Goal: Task Accomplishment & Management: Use online tool/utility

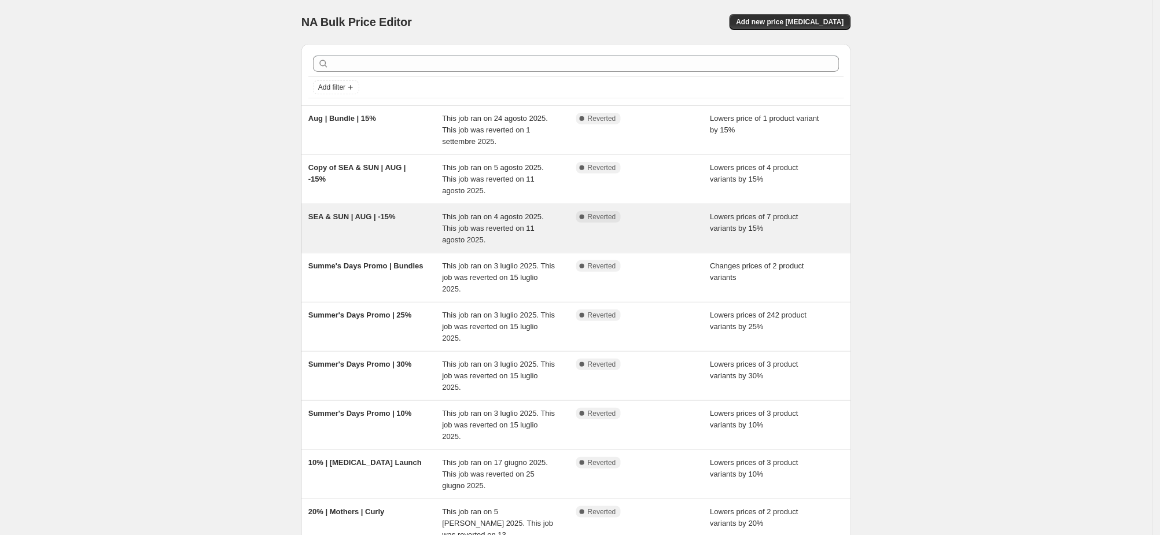
click at [366, 230] on div "SEA & SUN | AUG | -15%" at bounding box center [375, 228] width 134 height 35
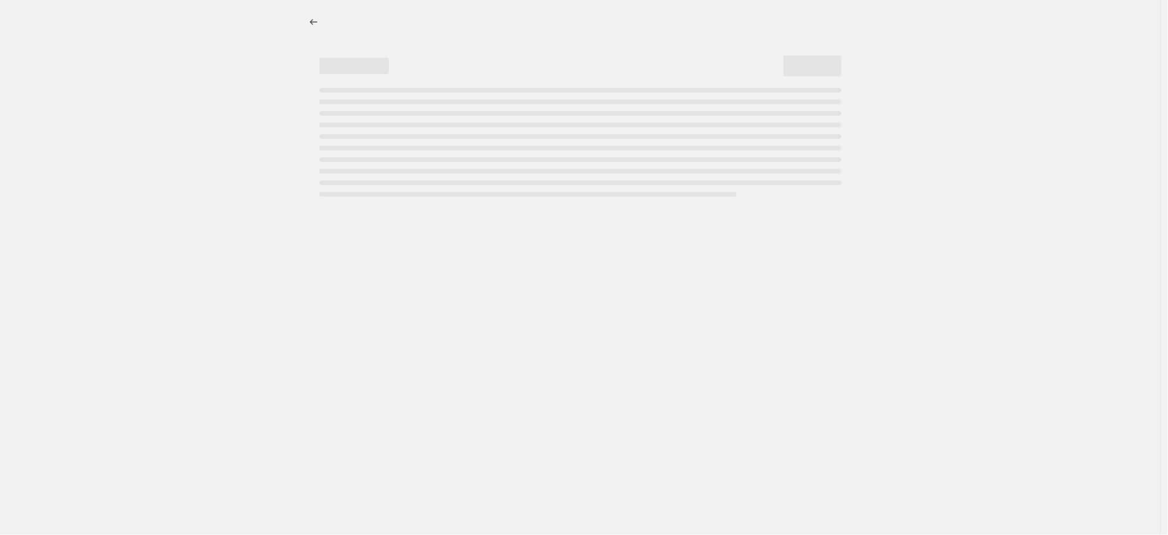
select select "percentage"
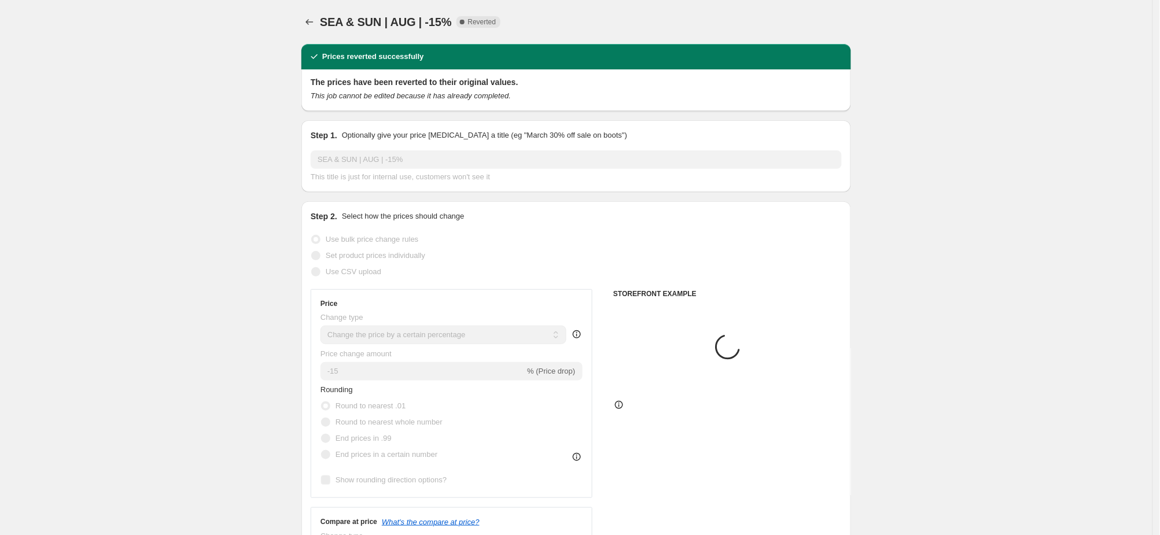
select select "collection"
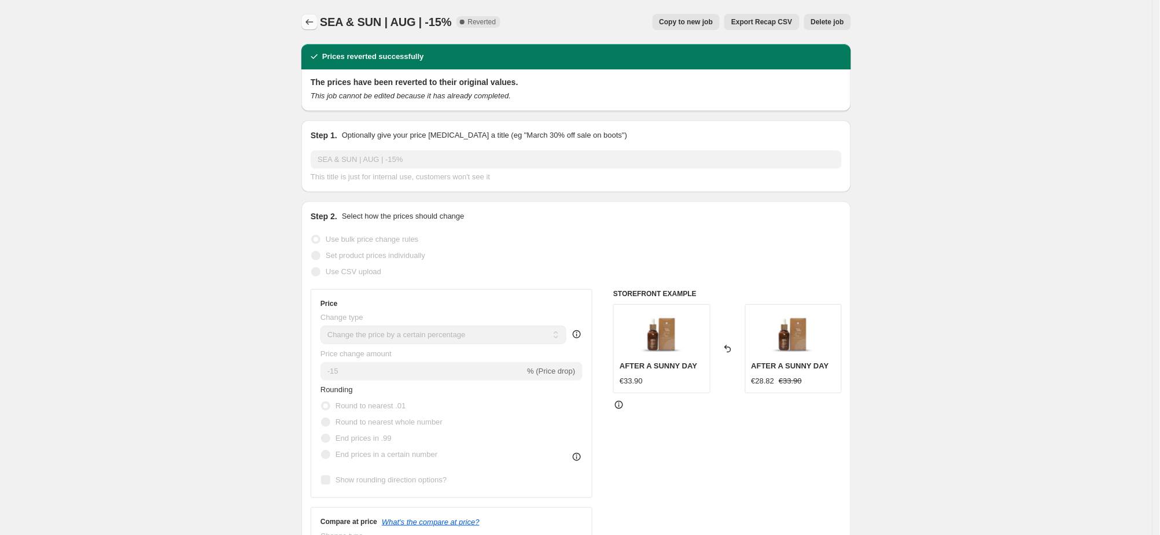
click at [313, 20] on icon "Price change jobs" at bounding box center [310, 22] width 12 height 12
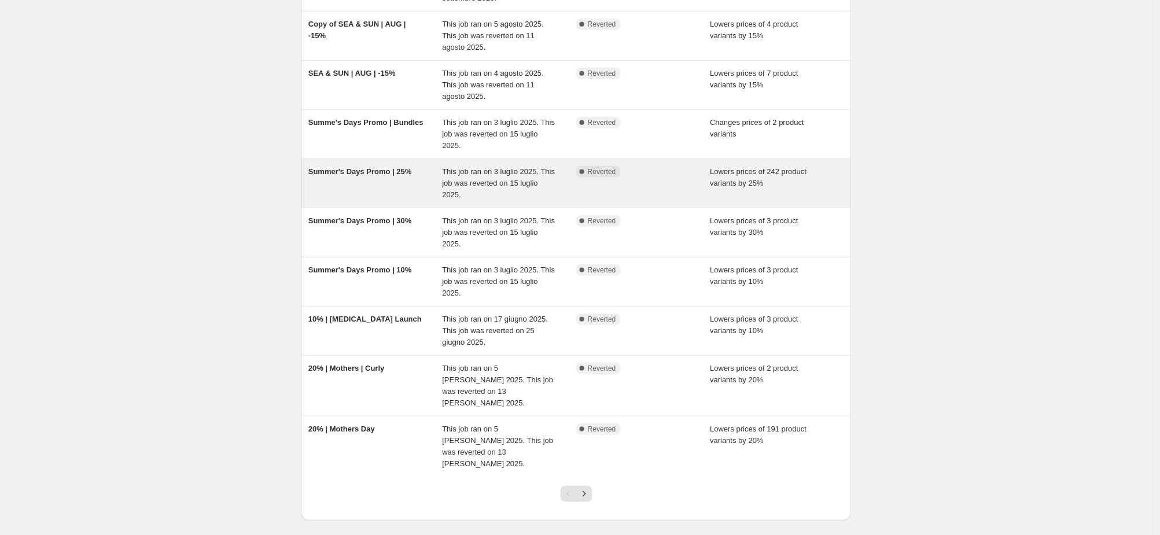
scroll to position [120, 0]
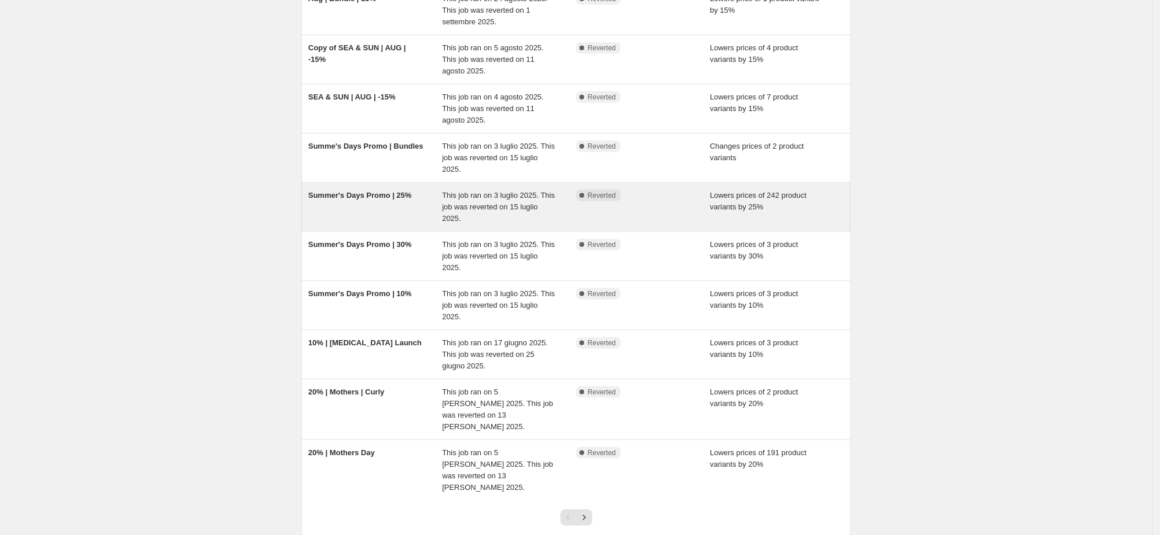
click at [376, 217] on div "Summer's Days Promo | 25%" at bounding box center [375, 207] width 134 height 35
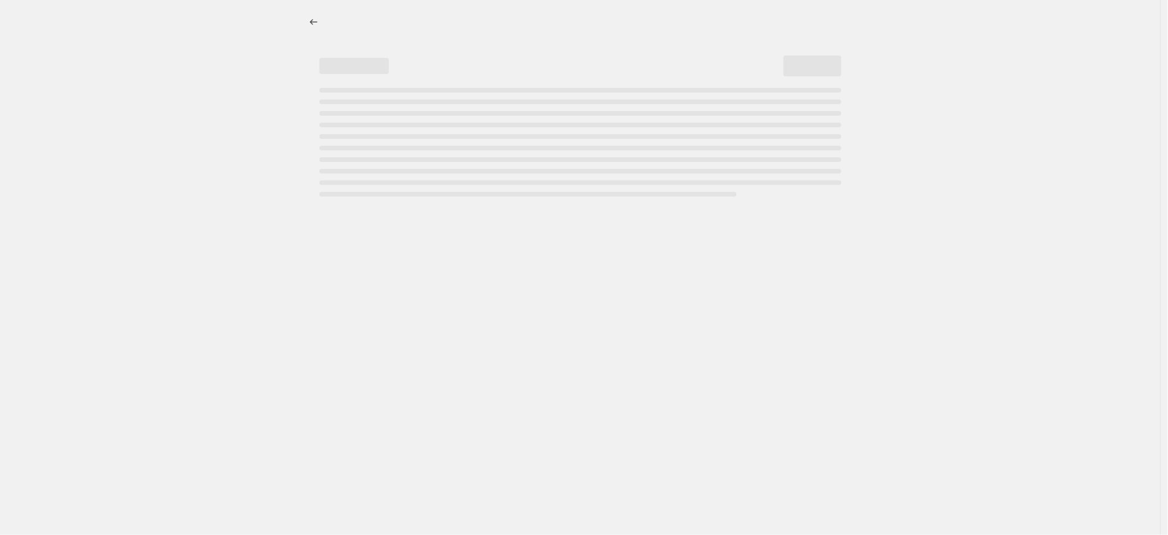
select select "percentage"
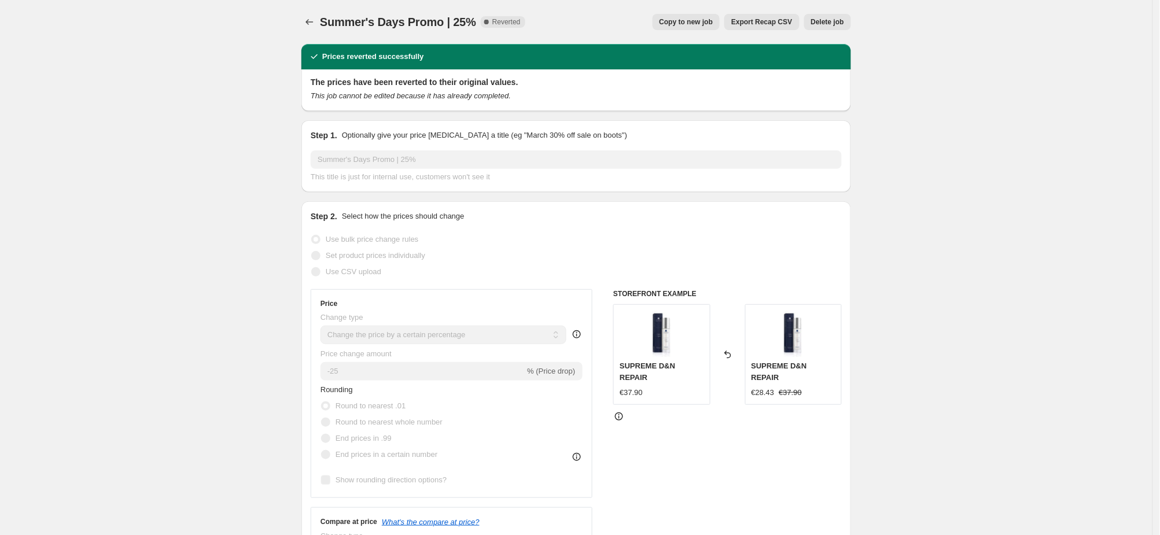
click at [693, 21] on span "Copy to new job" at bounding box center [687, 21] width 54 height 9
select select "percentage"
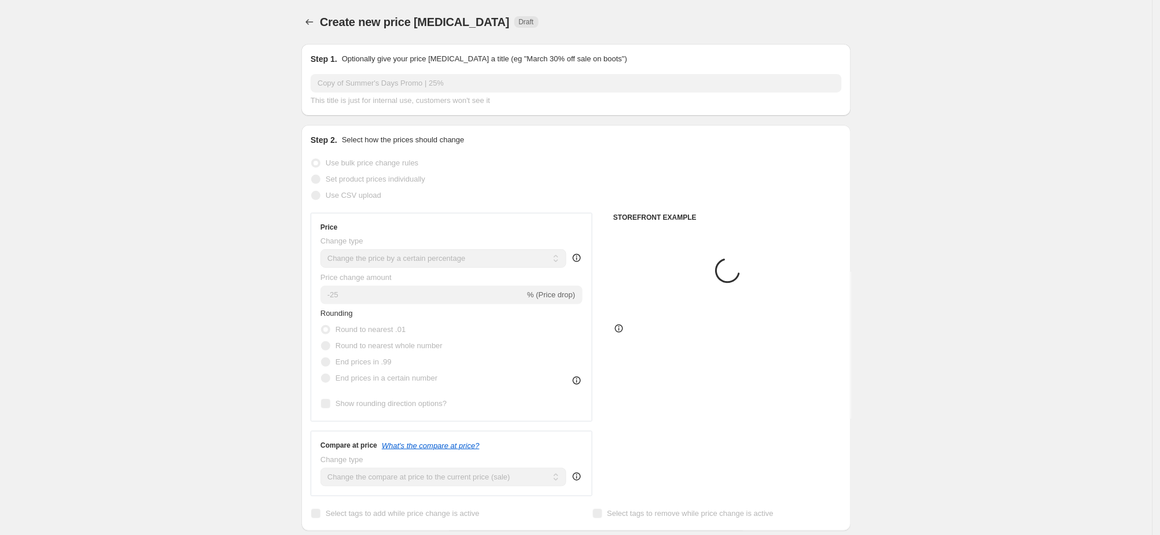
click at [411, 86] on input "Copy of Summer's Days Promo | 25%" at bounding box center [576, 83] width 531 height 19
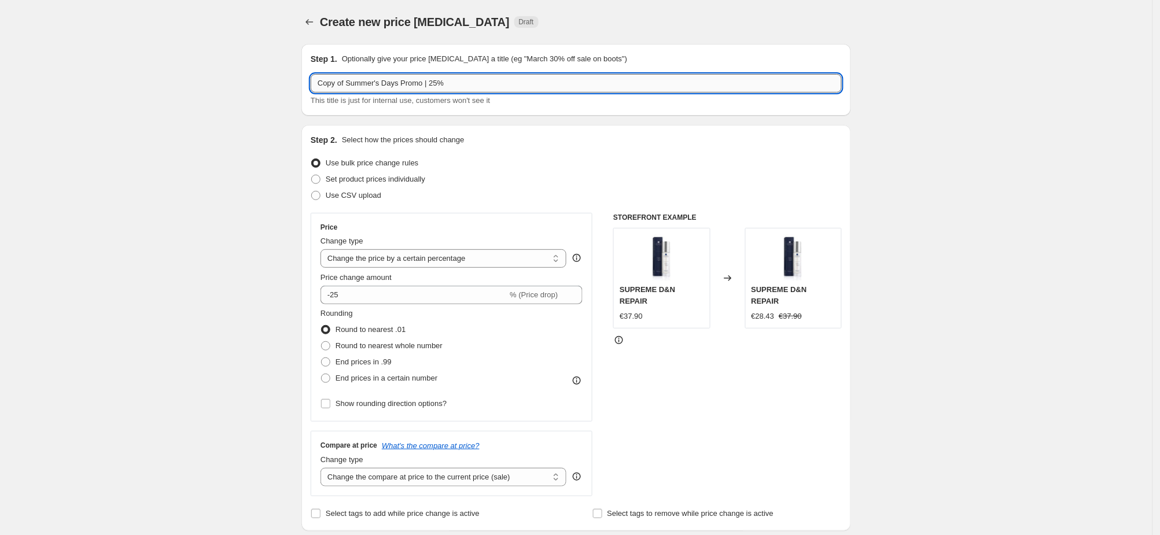
click at [411, 86] on input "Copy of Summer's Days Promo | 25%" at bounding box center [576, 83] width 531 height 19
type input "BACK TO SKINCARE - PROMO - [DATE]"
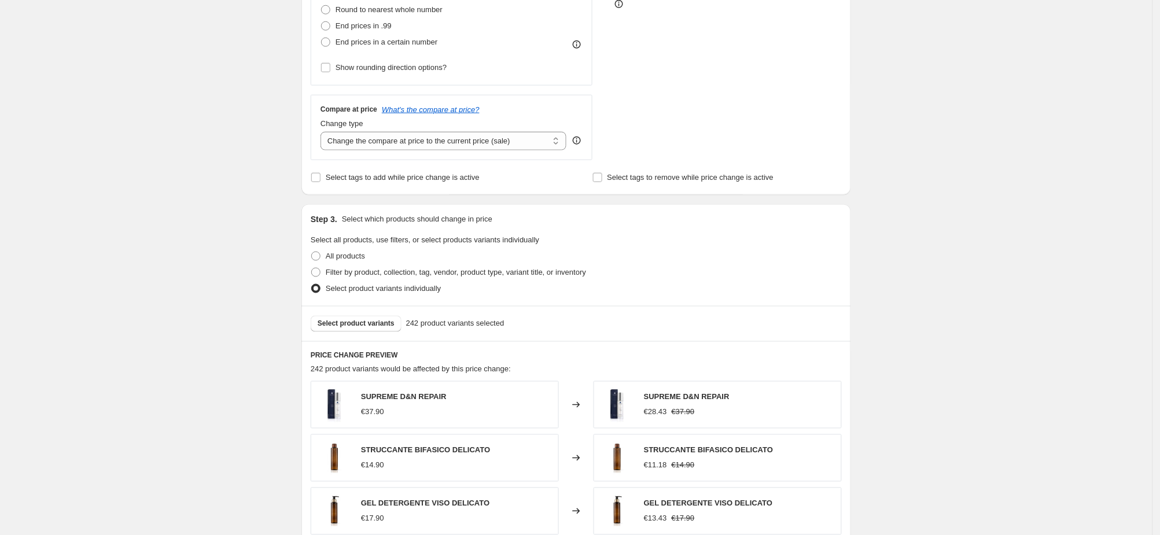
scroll to position [358, 0]
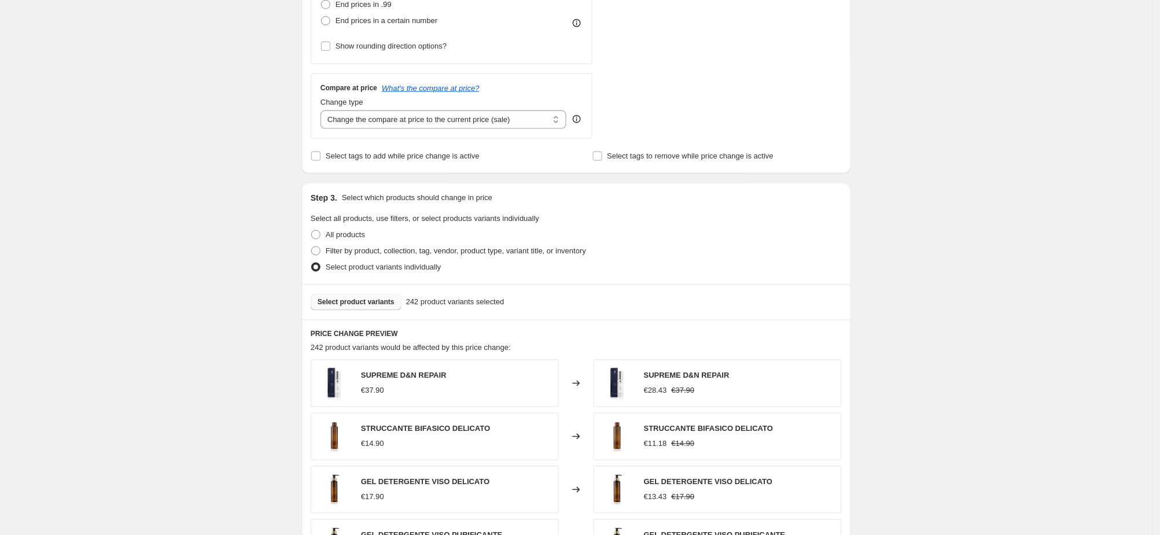
click at [369, 295] on button "Select product variants" at bounding box center [356, 303] width 91 height 16
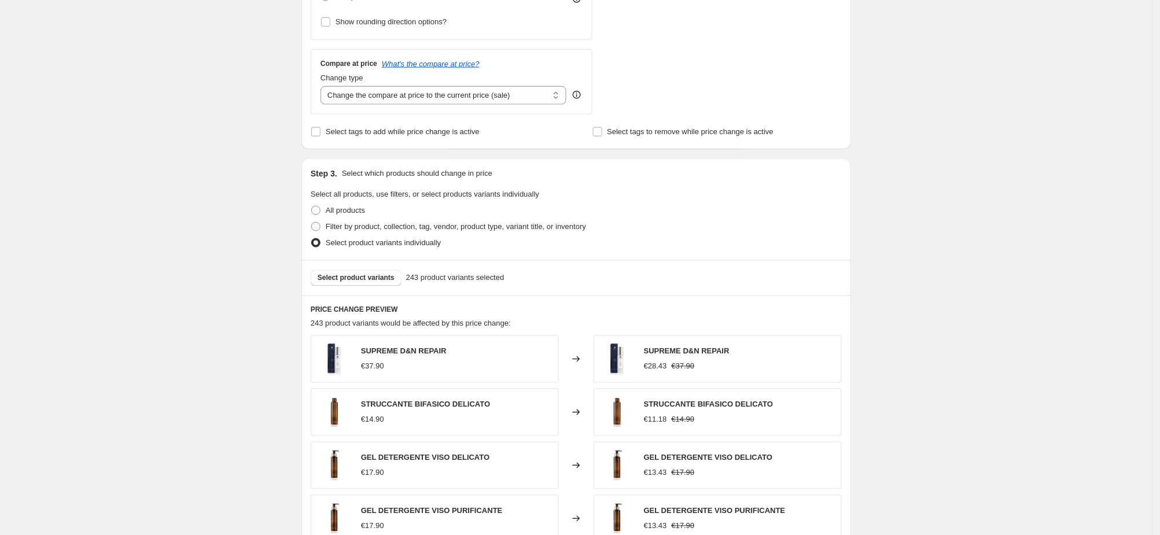
scroll to position [656, 0]
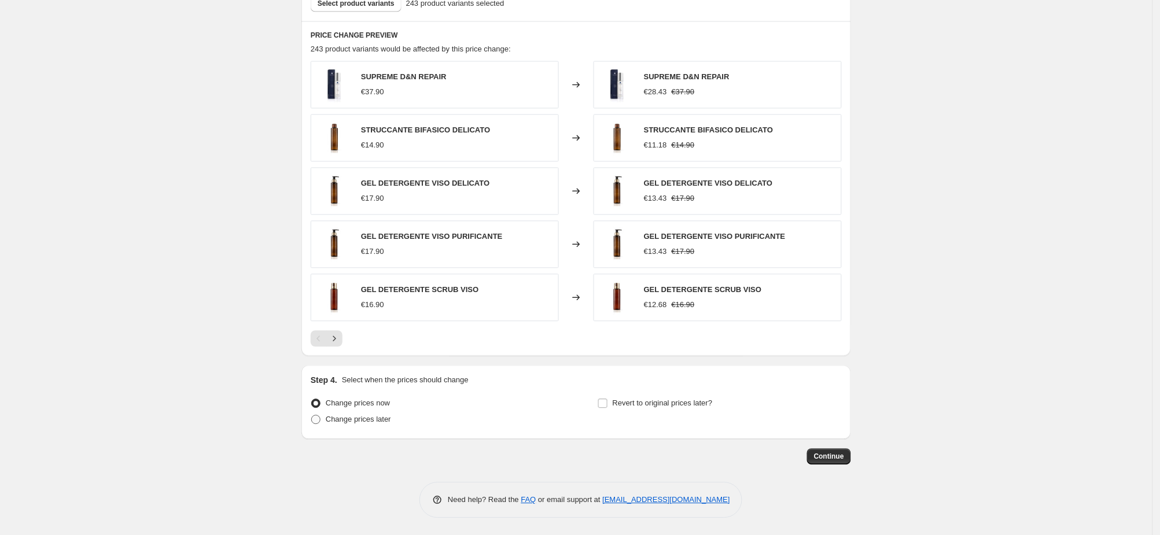
click at [321, 419] on span at bounding box center [315, 419] width 9 height 9
click at [312, 416] on input "Change prices later" at bounding box center [311, 415] width 1 height 1
radio input "true"
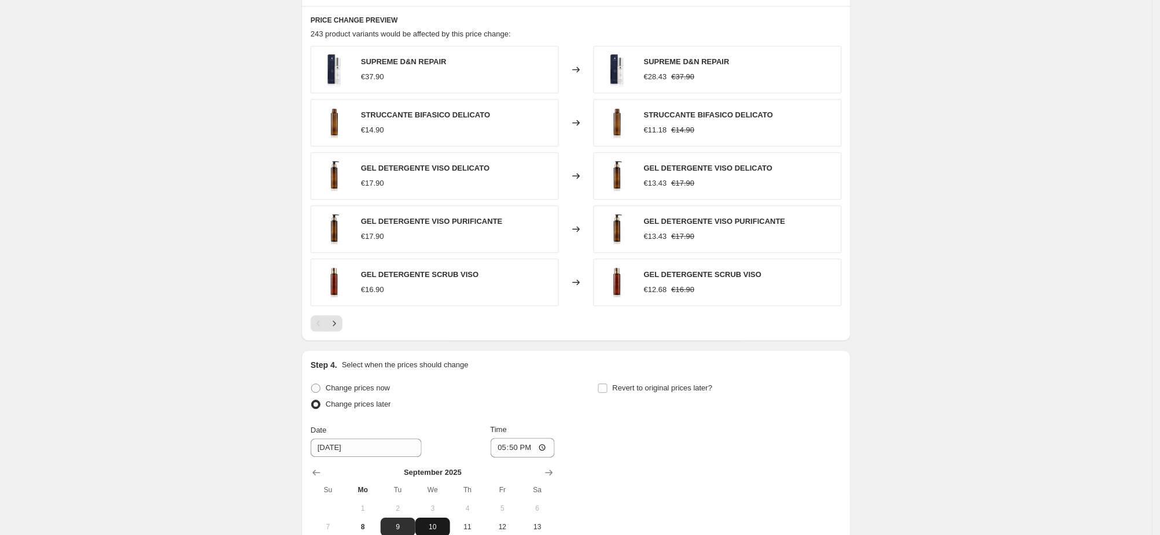
scroll to position [728, 0]
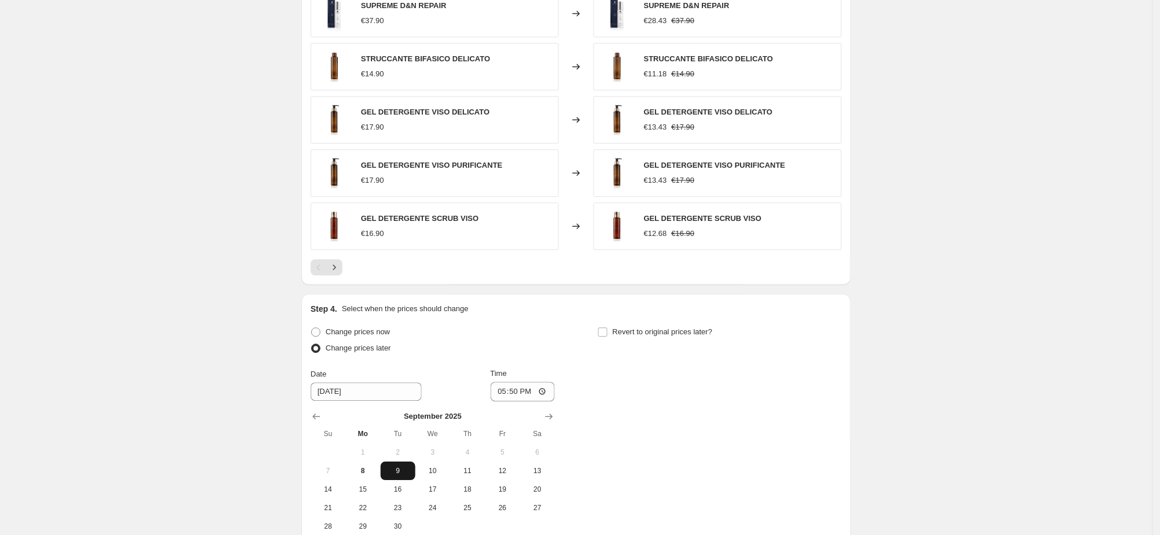
click at [408, 468] on span "9" at bounding box center [397, 470] width 25 height 9
click at [543, 379] on div "Time 17:50" at bounding box center [523, 385] width 65 height 34
click at [539, 387] on input "17:50" at bounding box center [523, 392] width 65 height 20
type input "23:50"
click at [555, 392] on input "20:40" at bounding box center [523, 392] width 65 height 20
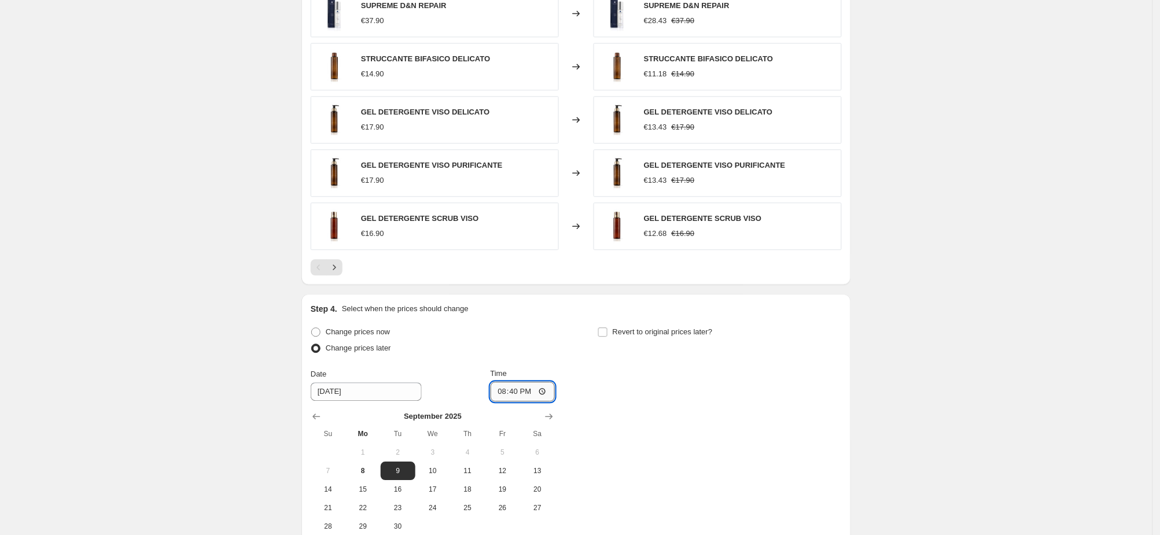
click at [546, 393] on input "20:40" at bounding box center [523, 392] width 65 height 20
type input "20:45"
click at [608, 333] on input "Revert to original prices later?" at bounding box center [602, 332] width 9 height 9
checkbox input "true"
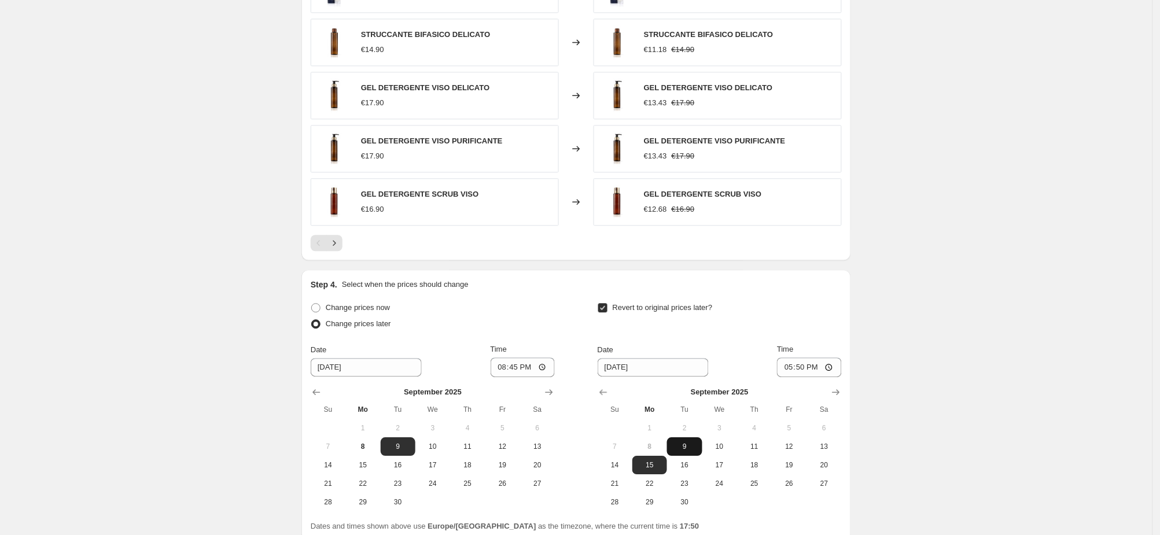
scroll to position [799, 0]
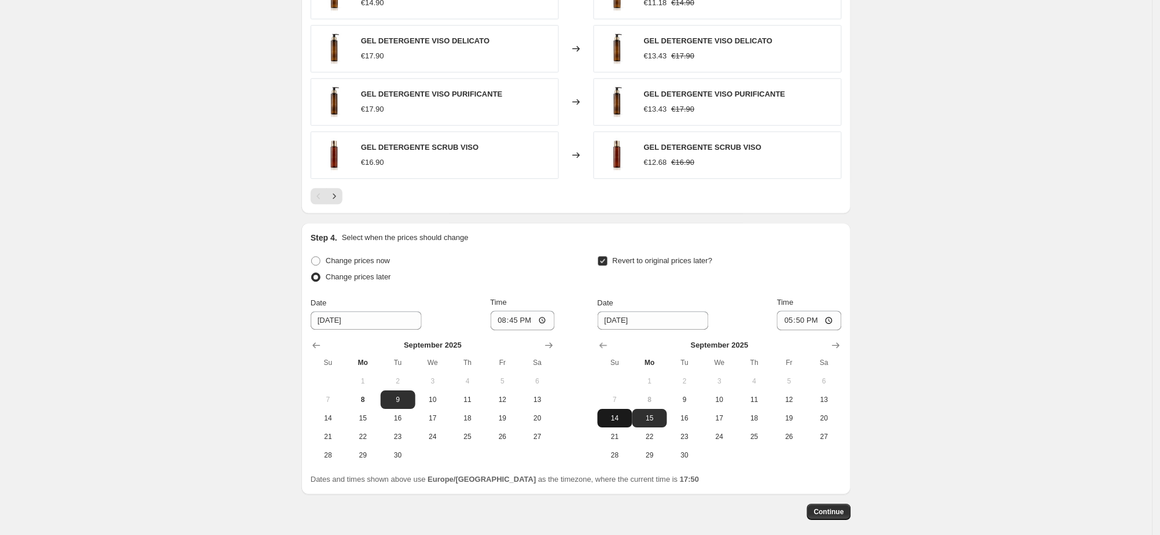
click at [616, 416] on span "14" at bounding box center [614, 418] width 25 height 9
click at [824, 317] on input "17:50" at bounding box center [809, 321] width 65 height 20
click at [650, 417] on span "15" at bounding box center [649, 418] width 25 height 9
type input "[DATE]"
click at [821, 322] on input "17:50" at bounding box center [809, 321] width 65 height 20
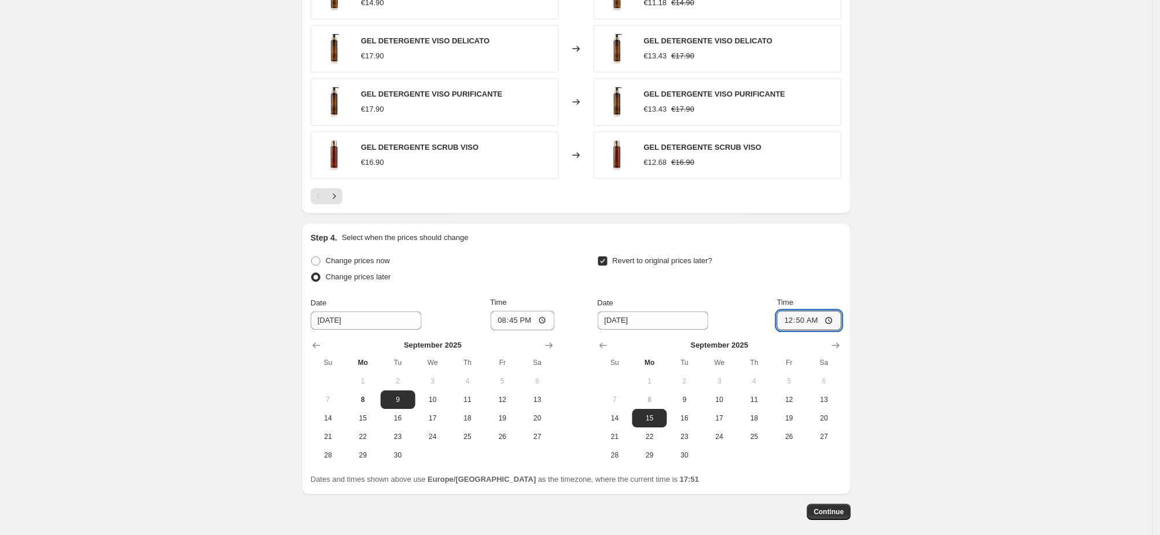
type input "01:50"
type input "00:15"
click at [836, 507] on span "Continue" at bounding box center [829, 511] width 30 height 9
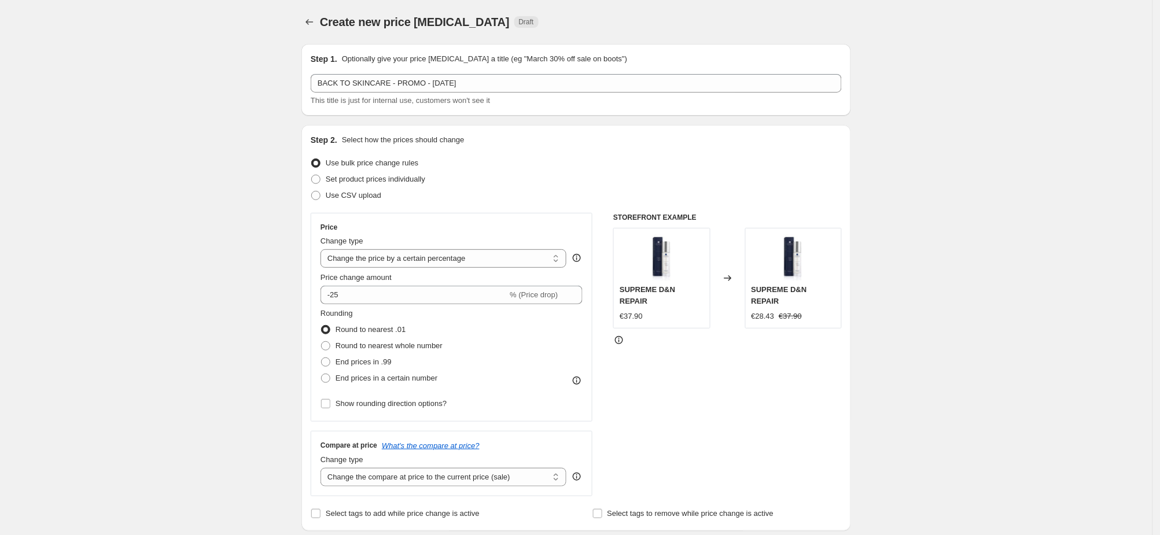
scroll to position [799, 0]
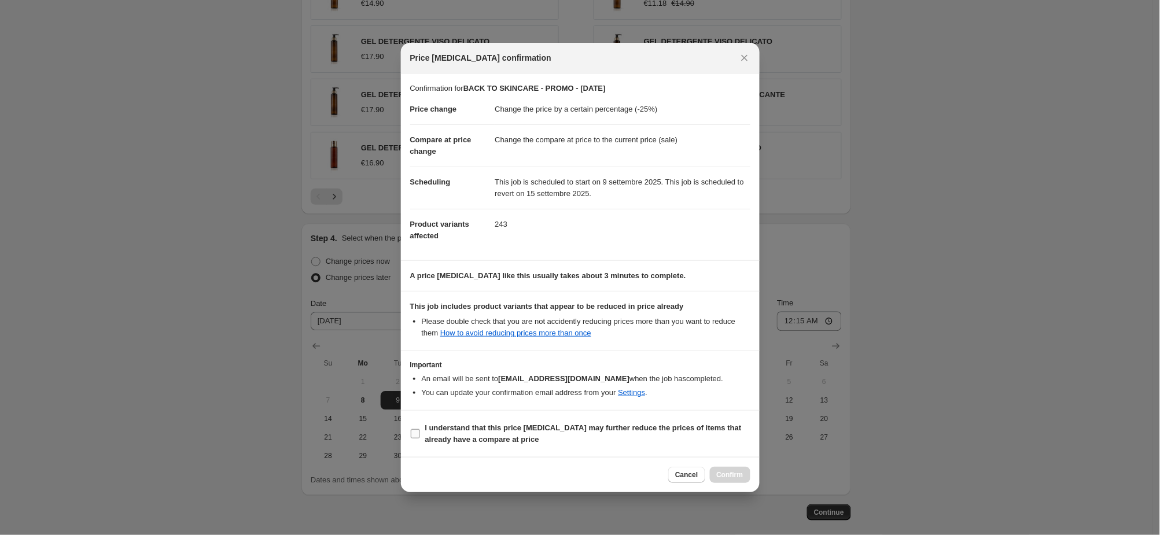
click at [422, 433] on label "I understand that this price [MEDICAL_DATA] may further reduce the prices of it…" at bounding box center [580, 434] width 340 height 28
click at [420, 433] on input "I understand that this price [MEDICAL_DATA] may further reduce the prices of it…" at bounding box center [415, 433] width 9 height 9
checkbox input "true"
click at [726, 463] on div "Cancel Confirm" at bounding box center [580, 474] width 359 height 35
click at [730, 476] on span "Confirm" at bounding box center [730, 474] width 27 height 9
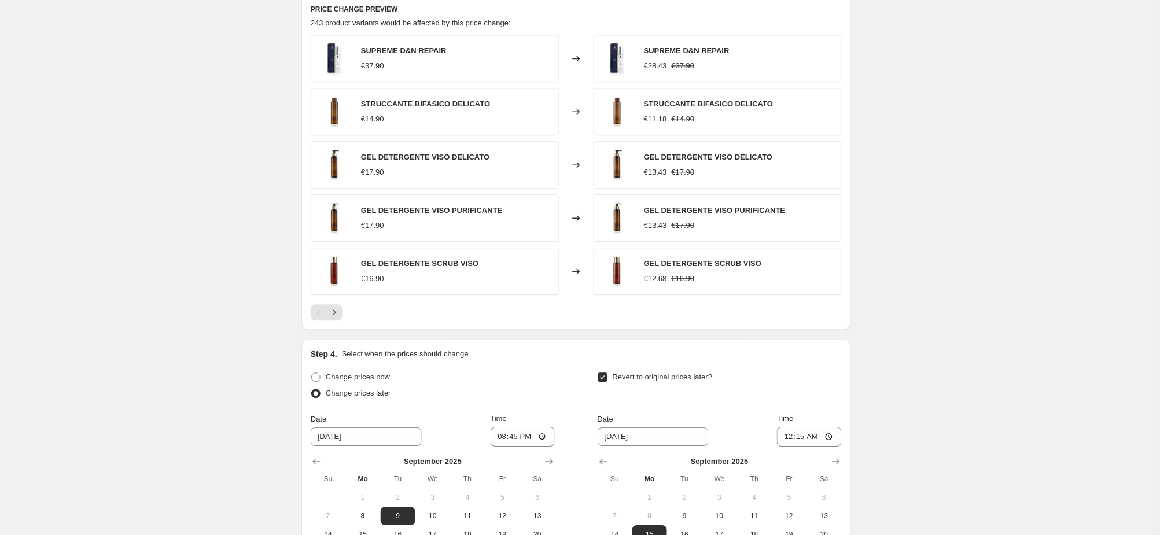
scroll to position [924, 0]
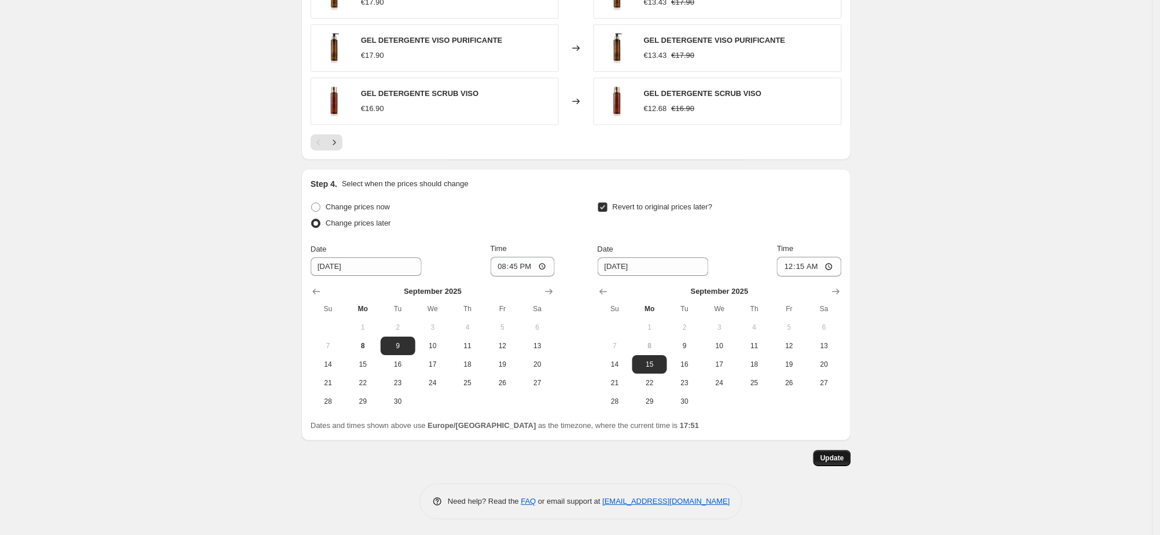
click at [827, 451] on button "Update" at bounding box center [833, 458] width 38 height 16
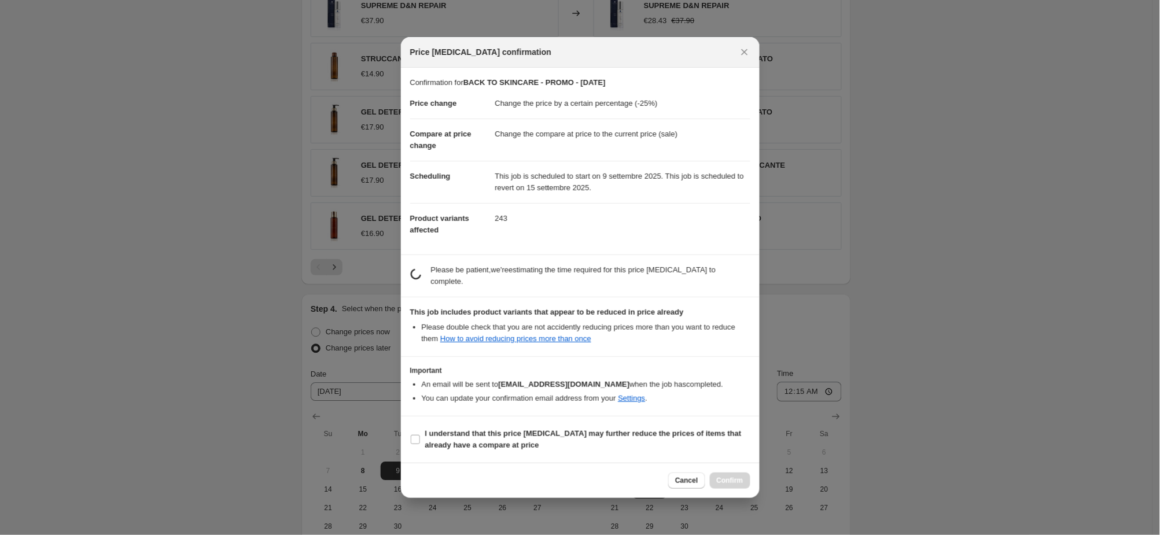
scroll to position [923, 0]
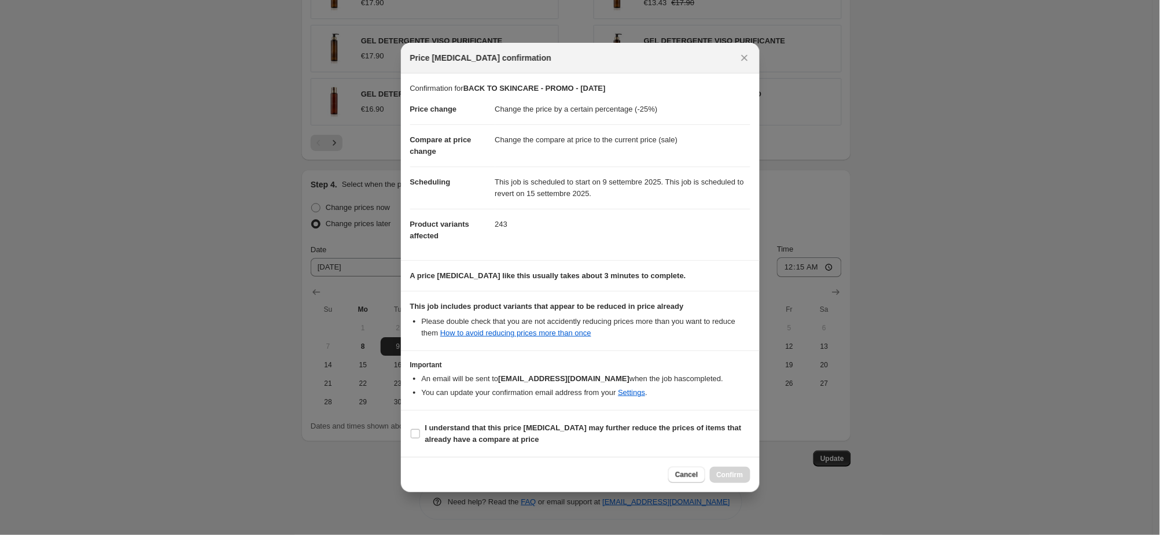
click at [409, 430] on section "I understand that this price [MEDICAL_DATA] may further reduce the prices of it…" at bounding box center [580, 434] width 359 height 46
click at [411, 433] on input "I understand that this price [MEDICAL_DATA] may further reduce the prices of it…" at bounding box center [415, 433] width 9 height 9
checkbox input "true"
click at [734, 476] on span "Confirm" at bounding box center [730, 474] width 27 height 9
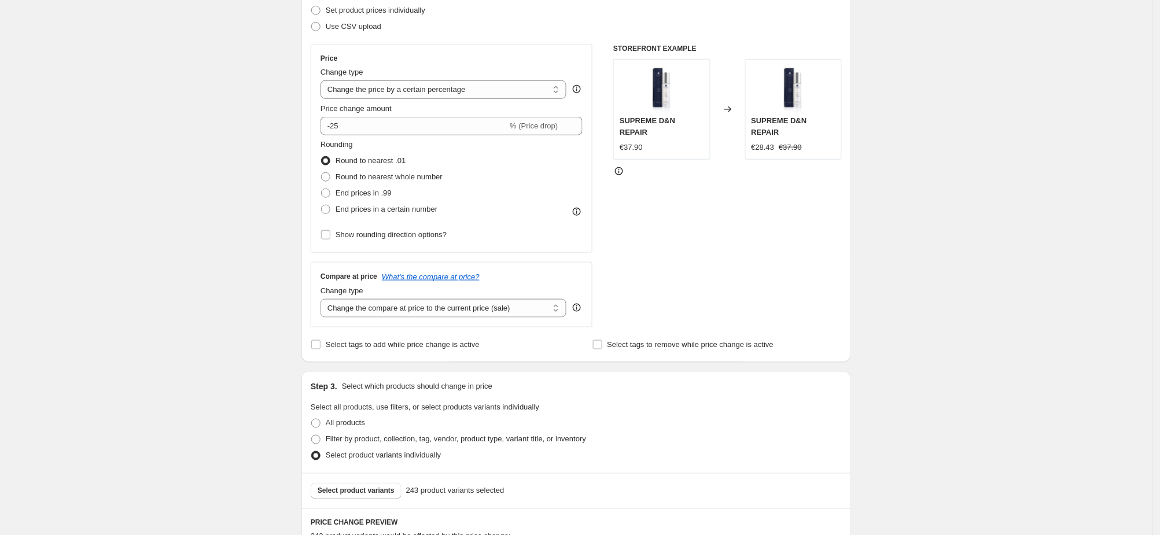
scroll to position [0, 0]
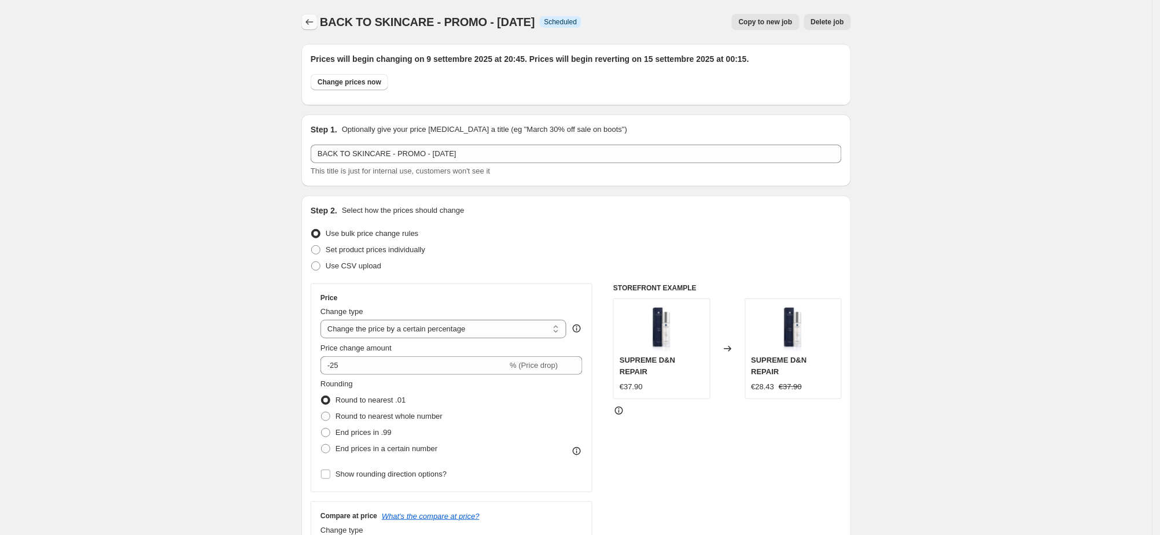
click at [315, 24] on icon "Price change jobs" at bounding box center [310, 22] width 12 height 12
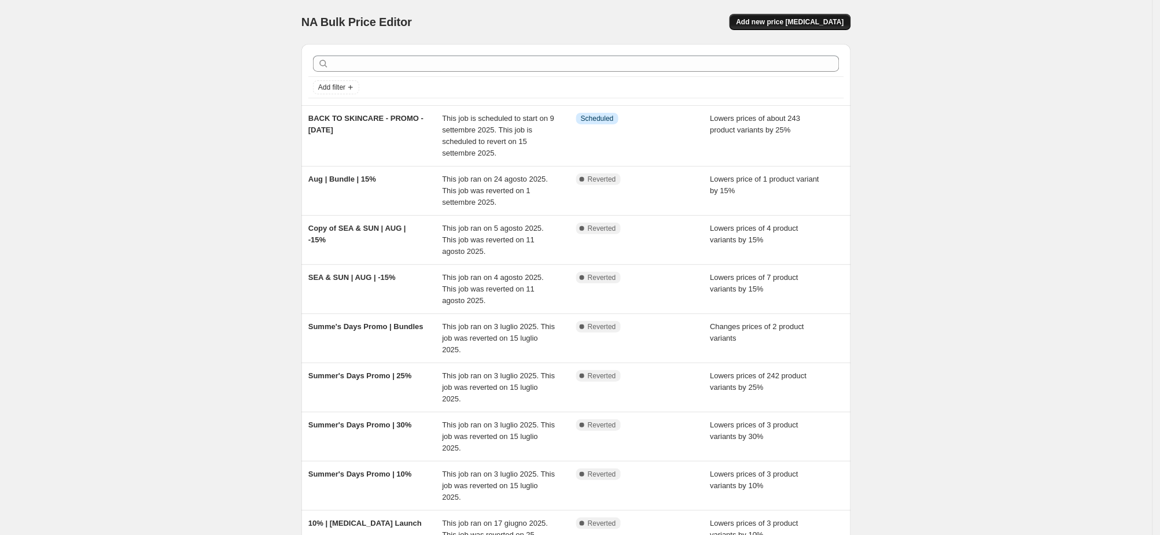
click at [781, 17] on button "Add new price [MEDICAL_DATA]" at bounding box center [791, 22] width 122 height 16
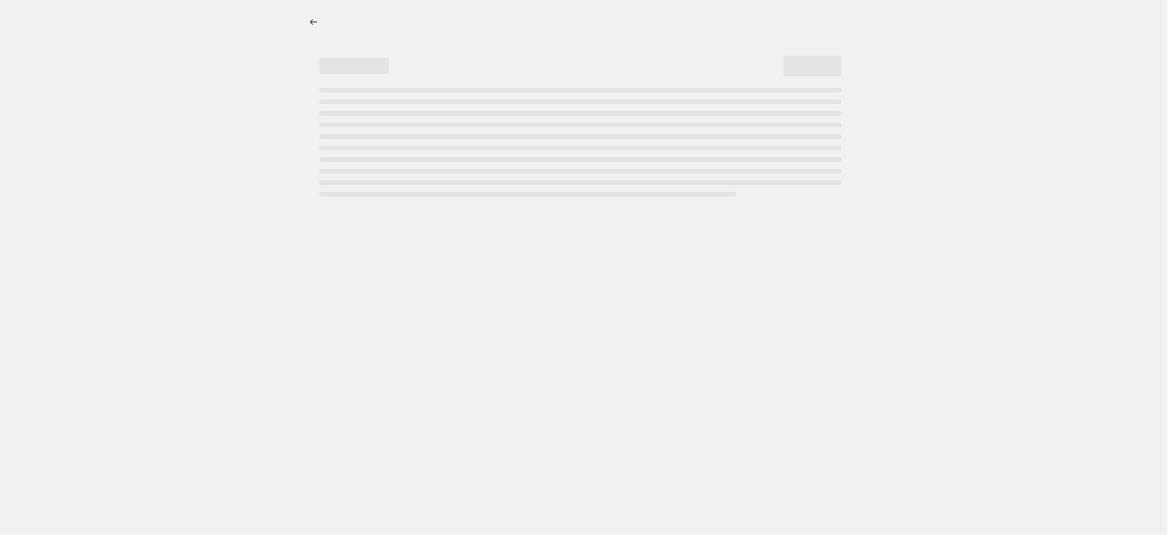
select select "percentage"
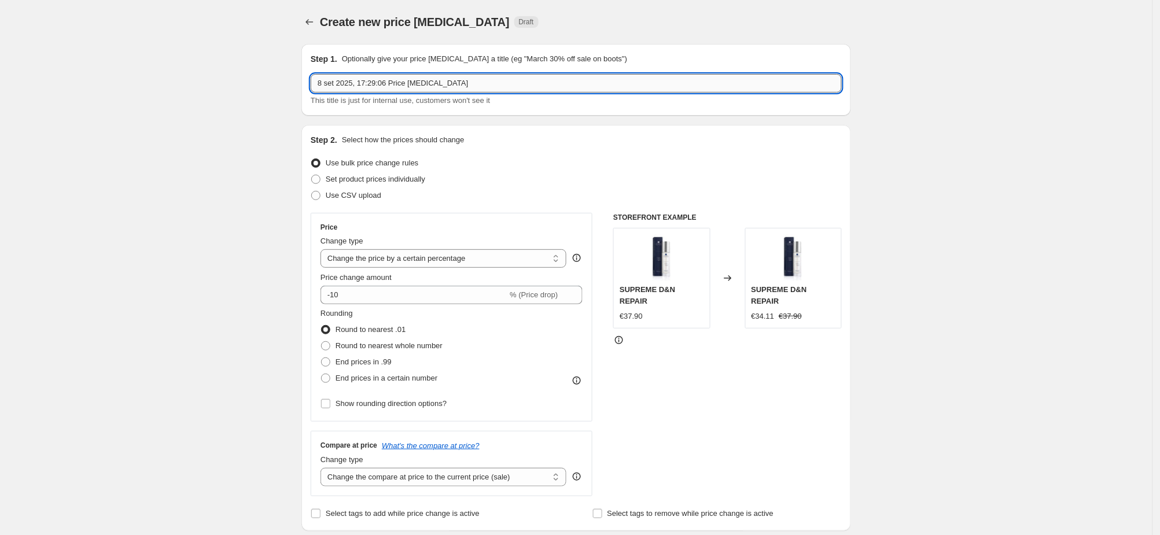
click at [431, 85] on input "8 set 2025, 17:29:06 Price [MEDICAL_DATA]" at bounding box center [576, 83] width 531 height 19
type input "b"
type input "BACK TO SKINCARE - 10% - MASK E PATCH"
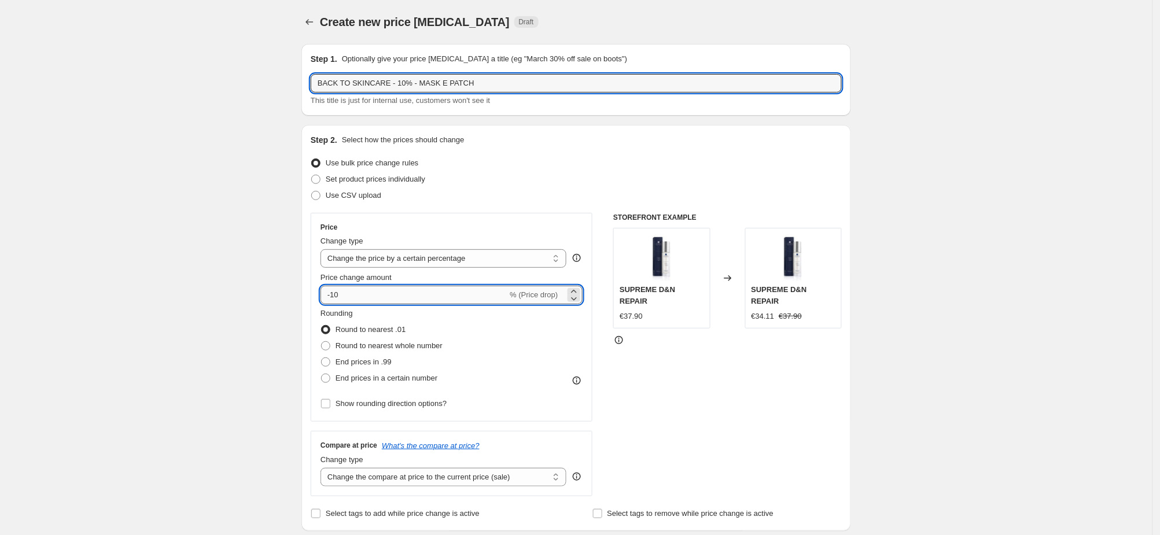
click at [377, 290] on input "-10" at bounding box center [414, 295] width 187 height 19
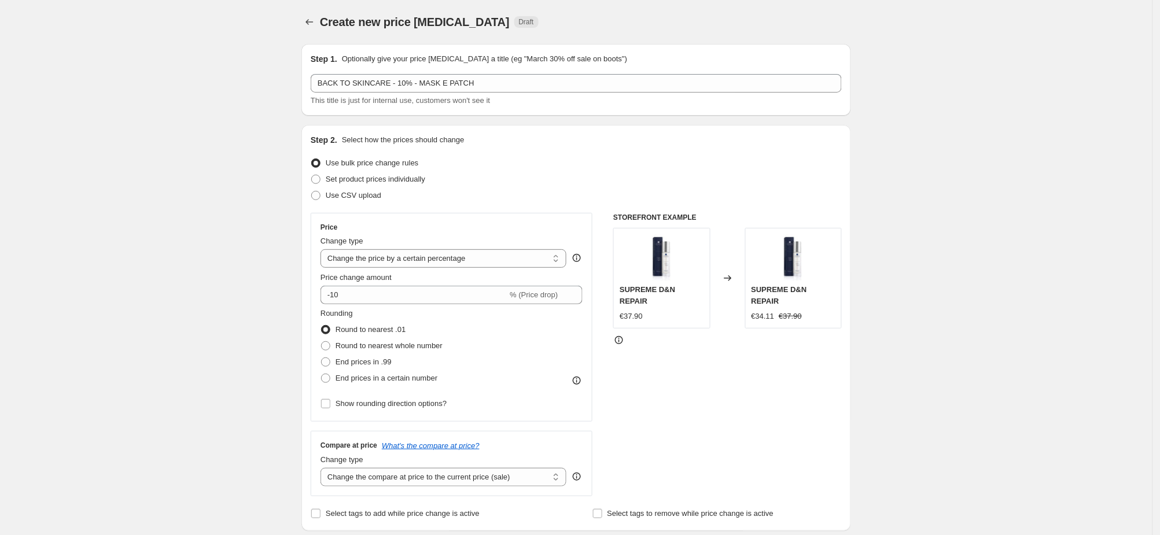
click at [497, 328] on div "Rounding Round to nearest .01 Round to nearest whole number End prices in .99 E…" at bounding box center [452, 347] width 262 height 79
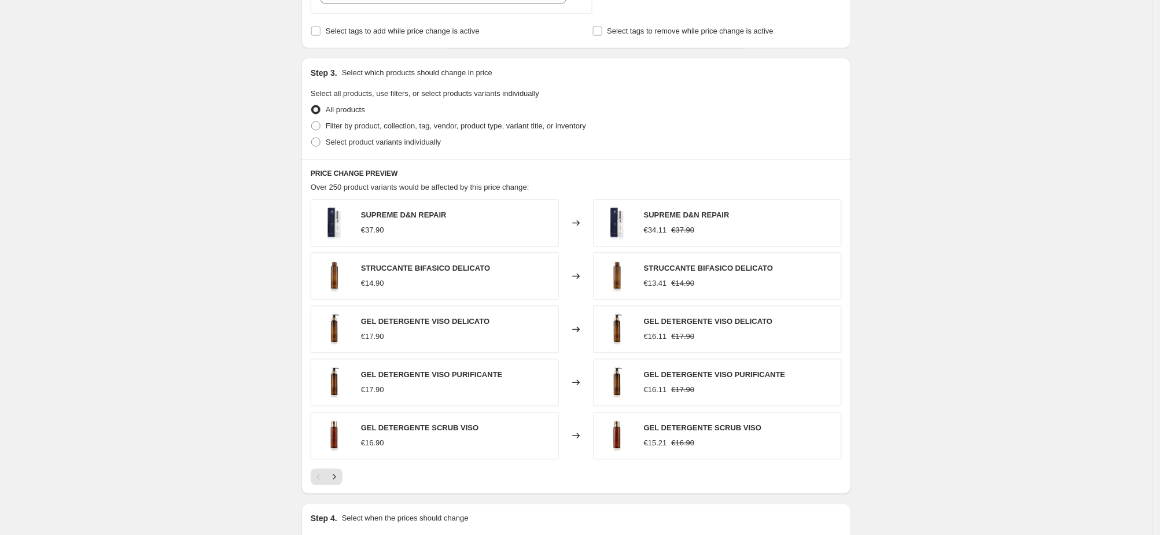
scroll to position [506, 0]
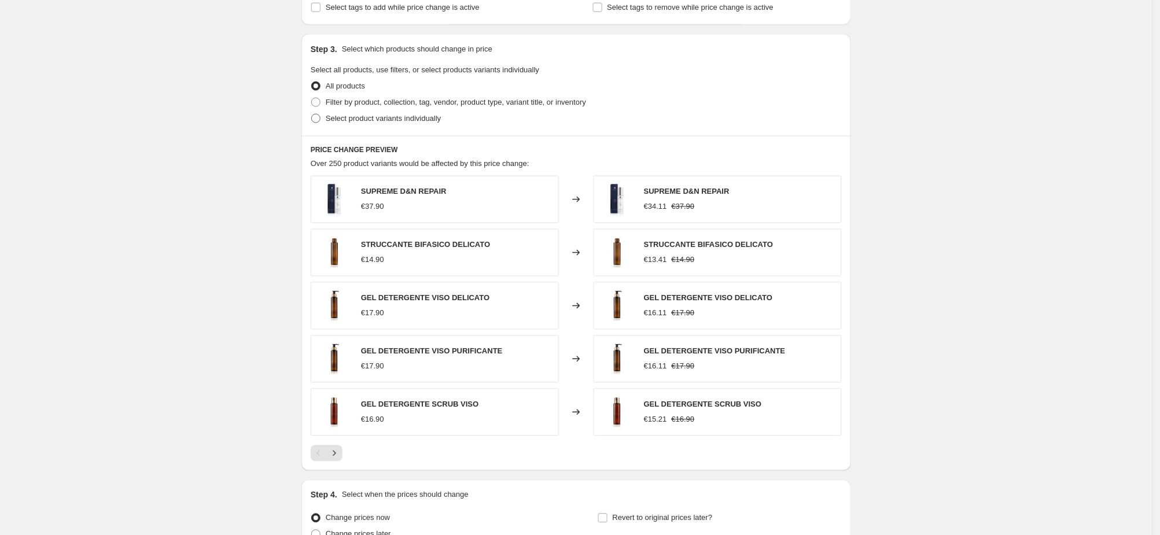
click at [319, 115] on span at bounding box center [315, 118] width 9 height 9
click at [312, 115] on input "Select product variants individually" at bounding box center [311, 114] width 1 height 1
radio input "true"
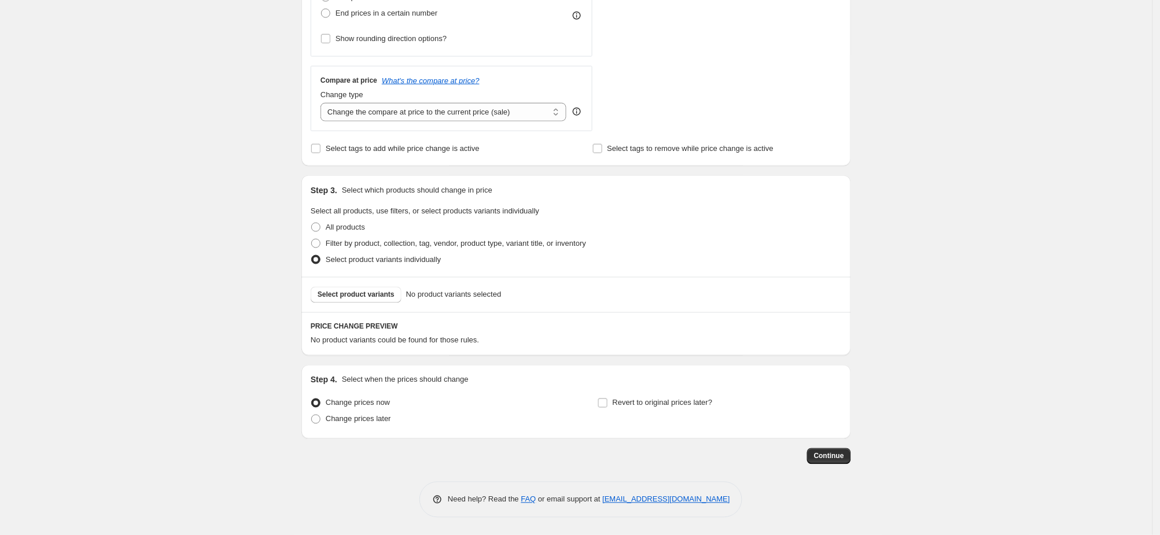
scroll to position [363, 0]
click at [389, 299] on span "Select product variants" at bounding box center [356, 296] width 77 height 9
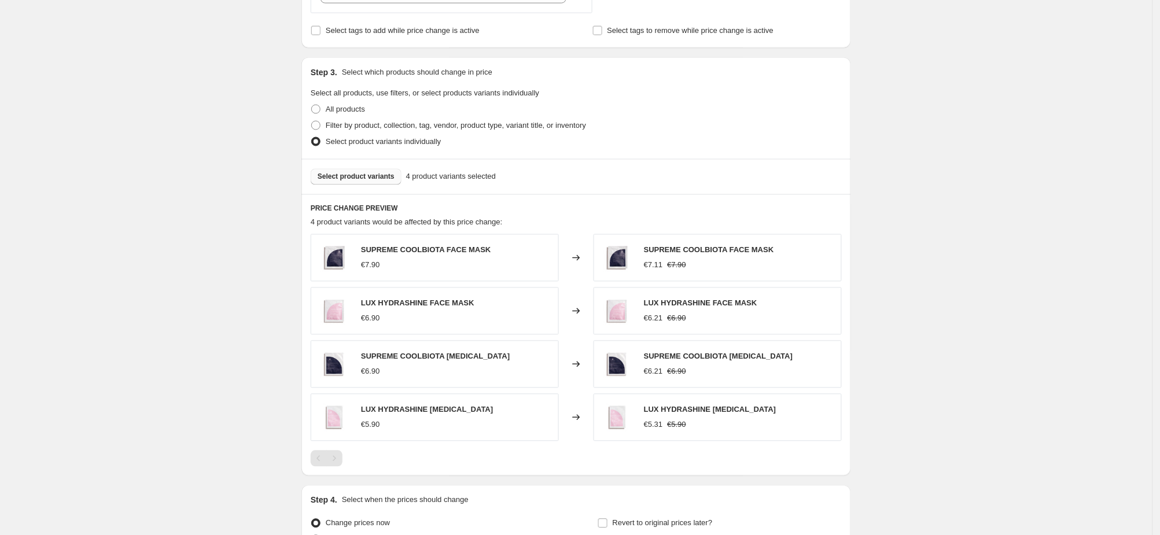
scroll to position [591, 0]
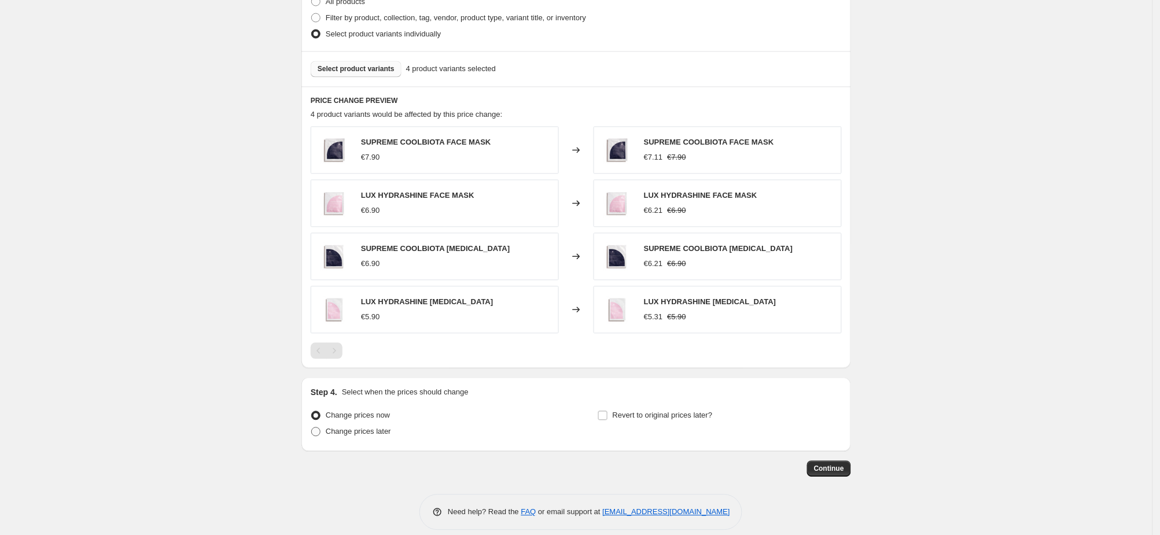
click at [321, 436] on span at bounding box center [315, 432] width 9 height 9
click at [312, 428] on input "Change prices later" at bounding box center [311, 428] width 1 height 1
radio input "true"
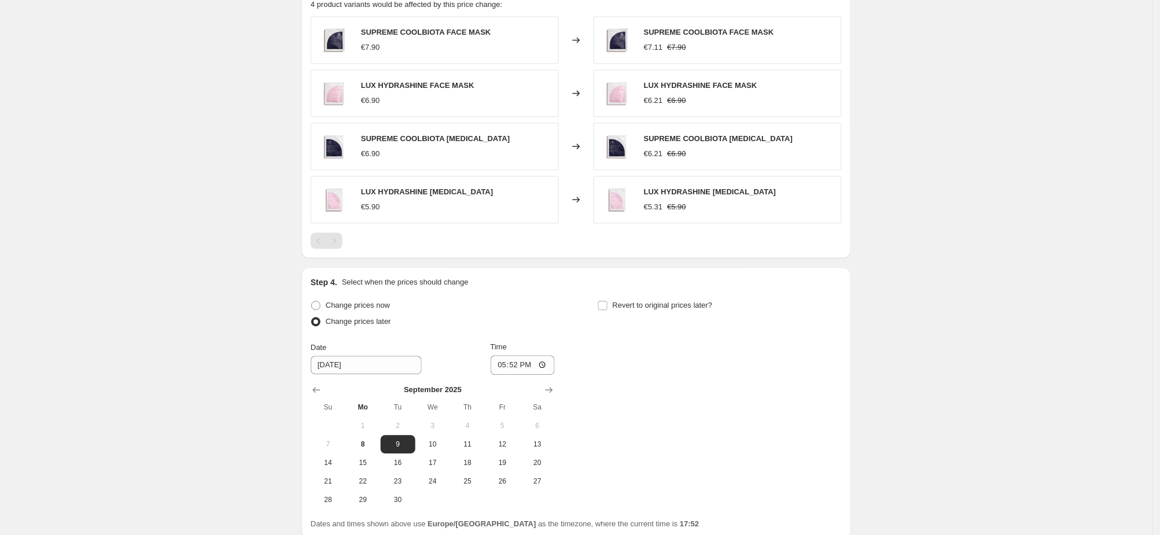
scroll to position [800, 0]
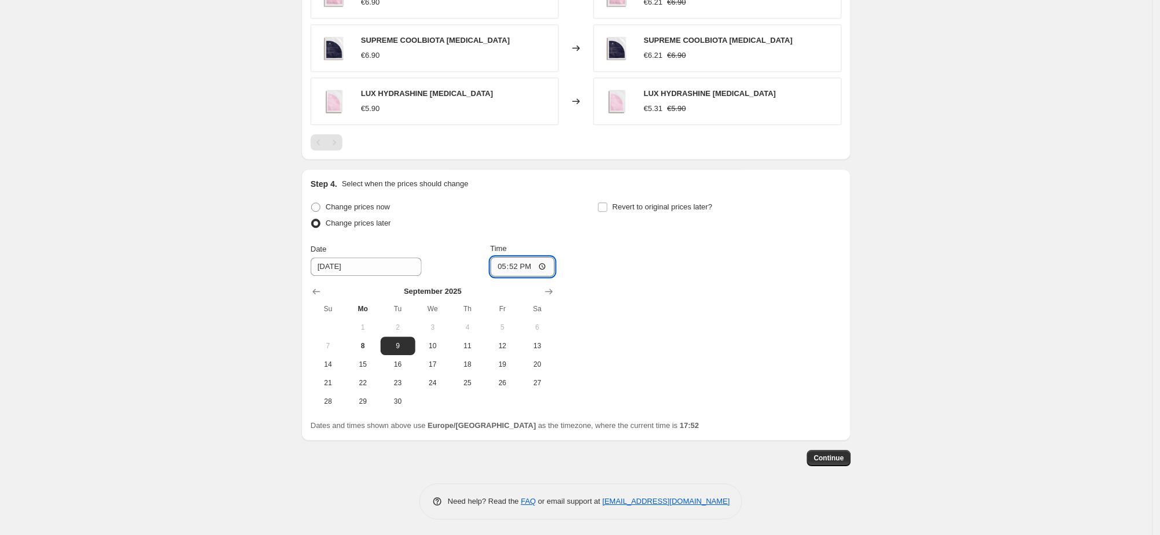
click at [532, 267] on input "17:52" at bounding box center [523, 267] width 65 height 20
type input "20:45"
click at [608, 209] on input "Revert to original prices later?" at bounding box center [602, 207] width 9 height 9
checkbox input "true"
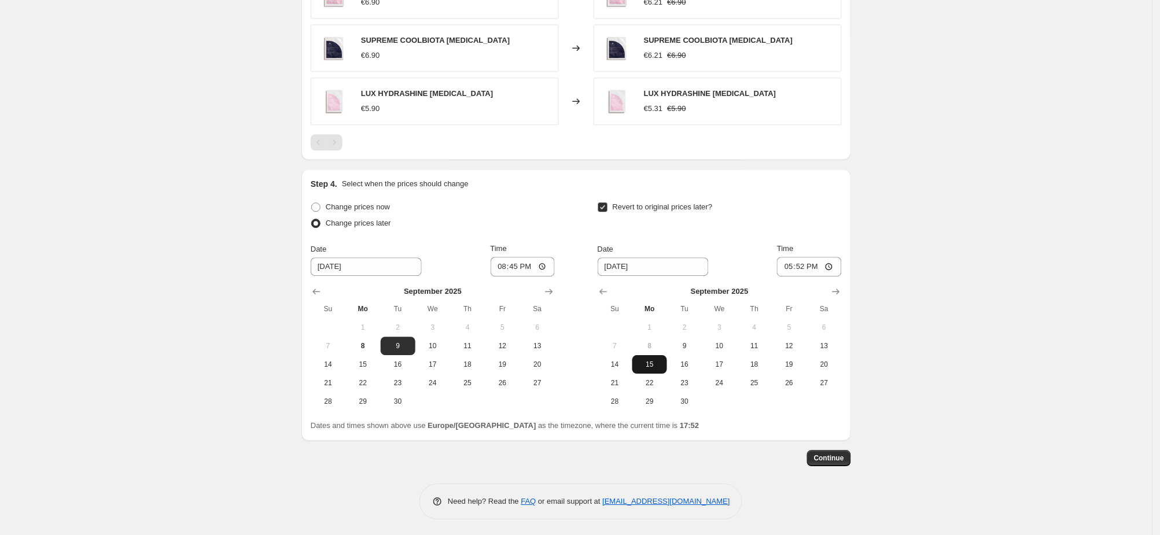
click at [663, 363] on span "15" at bounding box center [649, 364] width 25 height 9
click at [819, 257] on input "17:52" at bounding box center [809, 267] width 65 height 20
type input "00:14"
type input "00:15"
click at [828, 454] on span "Continue" at bounding box center [829, 458] width 30 height 9
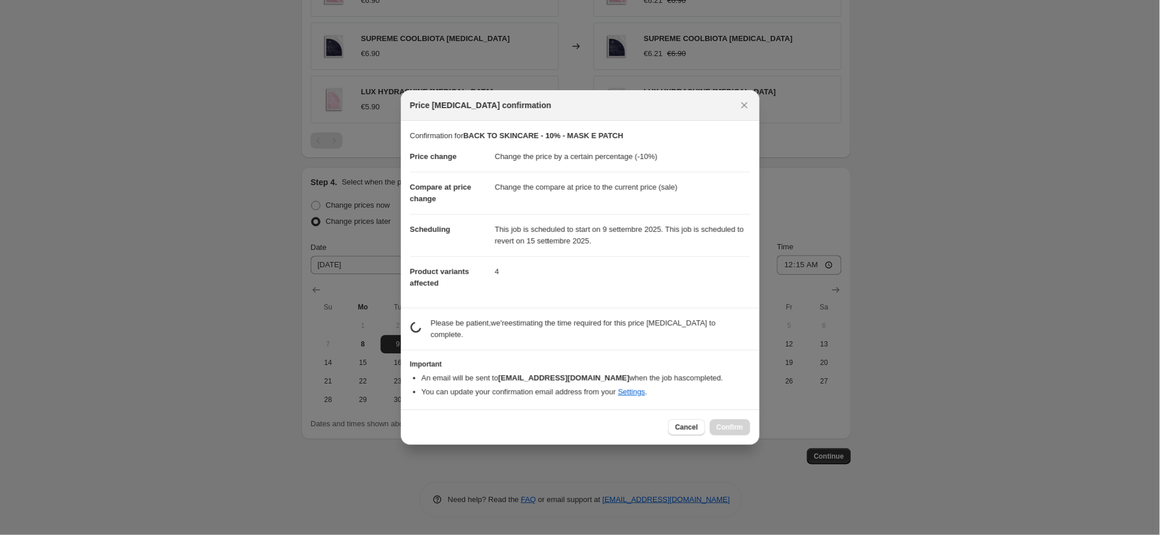
scroll to position [0, 0]
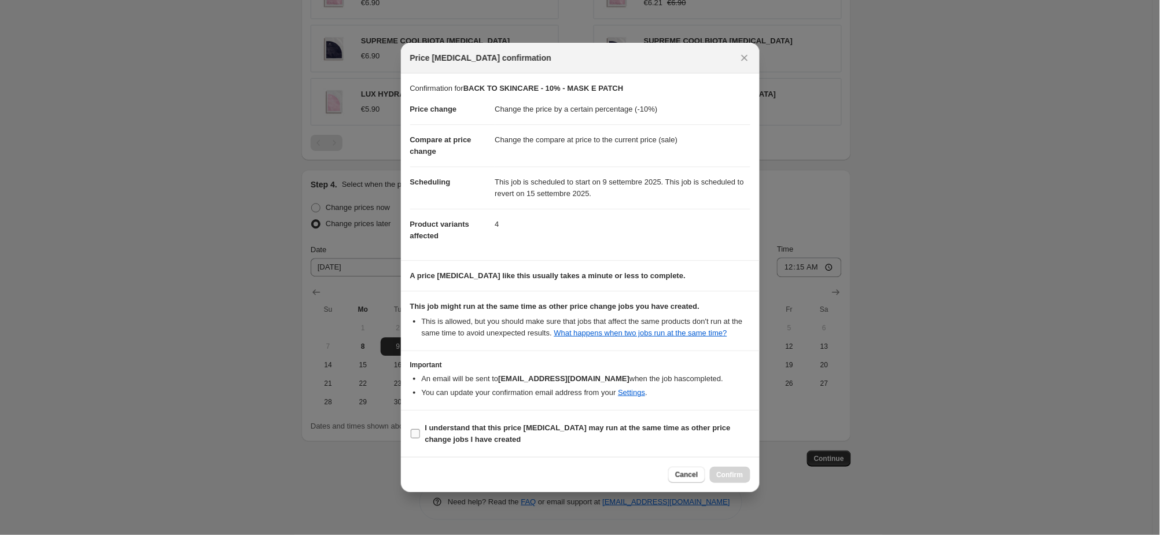
click at [419, 439] on input "I understand that this price [MEDICAL_DATA] may run at the same time as other p…" at bounding box center [415, 433] width 9 height 9
checkbox input "true"
click at [740, 476] on span "Confirm" at bounding box center [730, 474] width 27 height 9
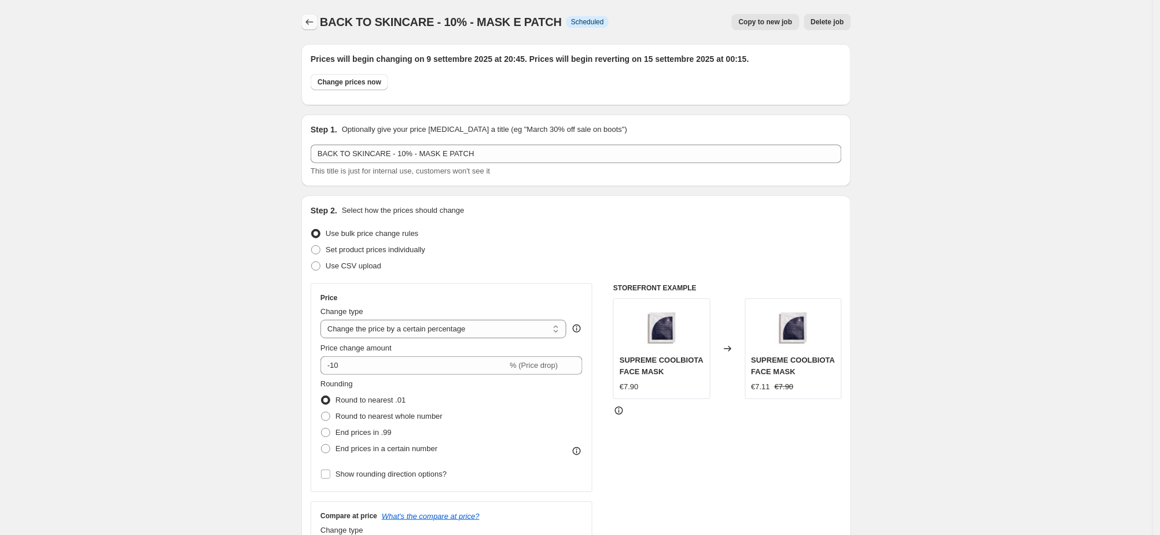
click at [311, 14] on button "Price change jobs" at bounding box center [309, 22] width 16 height 16
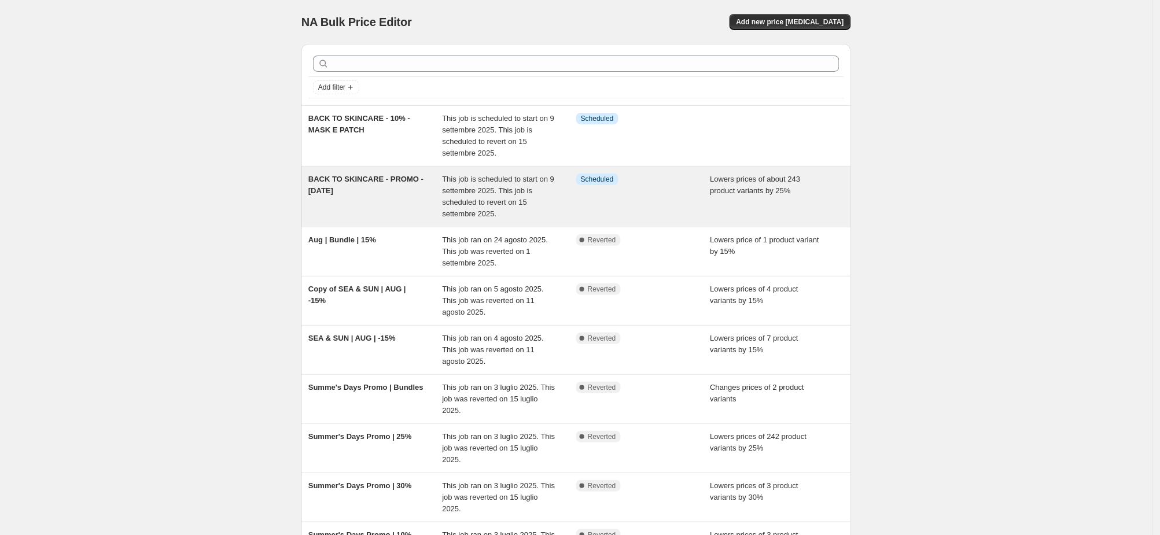
click at [532, 197] on span "This job is scheduled to start on 9 settembre 2025. This job is scheduled to re…" at bounding box center [499, 196] width 112 height 43
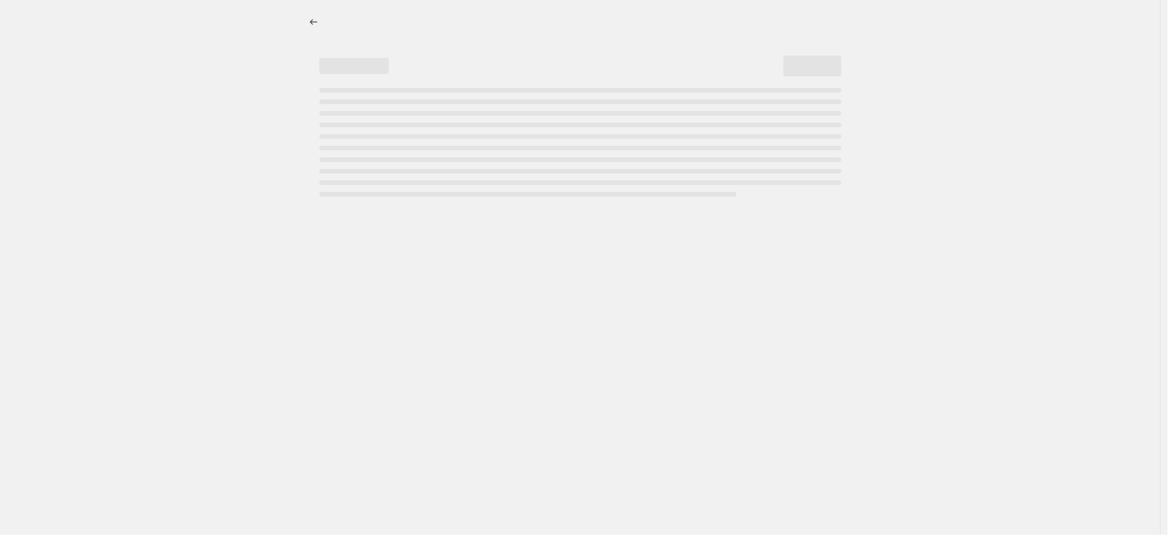
select select "percentage"
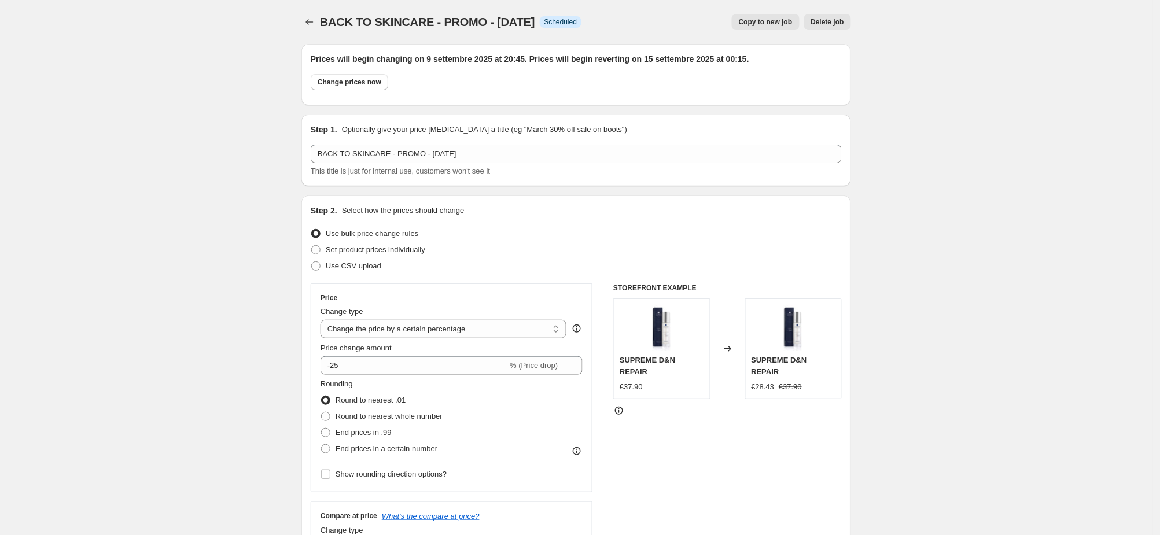
click at [318, 11] on div "BACK TO SKINCARE - PROMO - [DATE]. This page is ready BACK TO SKINCARE - PROMO …" at bounding box center [576, 22] width 550 height 44
click at [307, 24] on button "Price change jobs" at bounding box center [309, 22] width 16 height 16
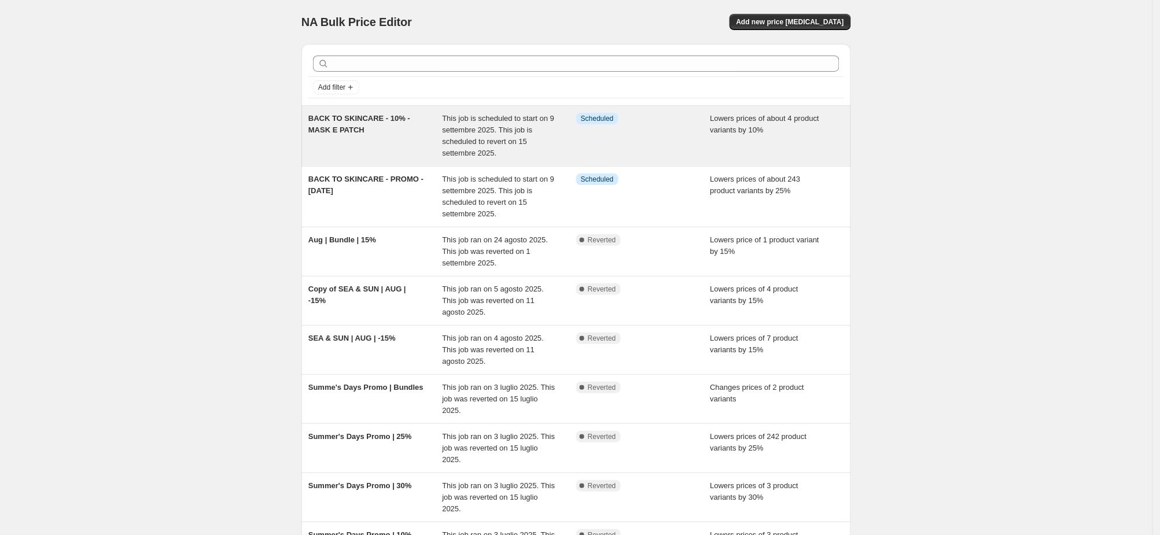
click at [803, 145] on div "Lowers prices of about 4 product variants by 10%" at bounding box center [778, 136] width 134 height 46
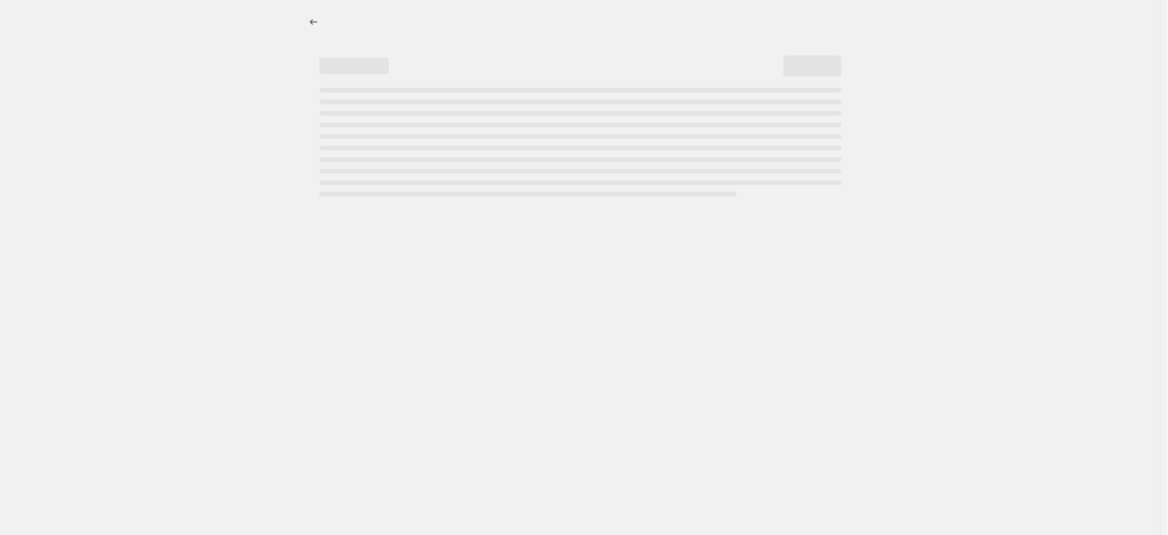
select select "percentage"
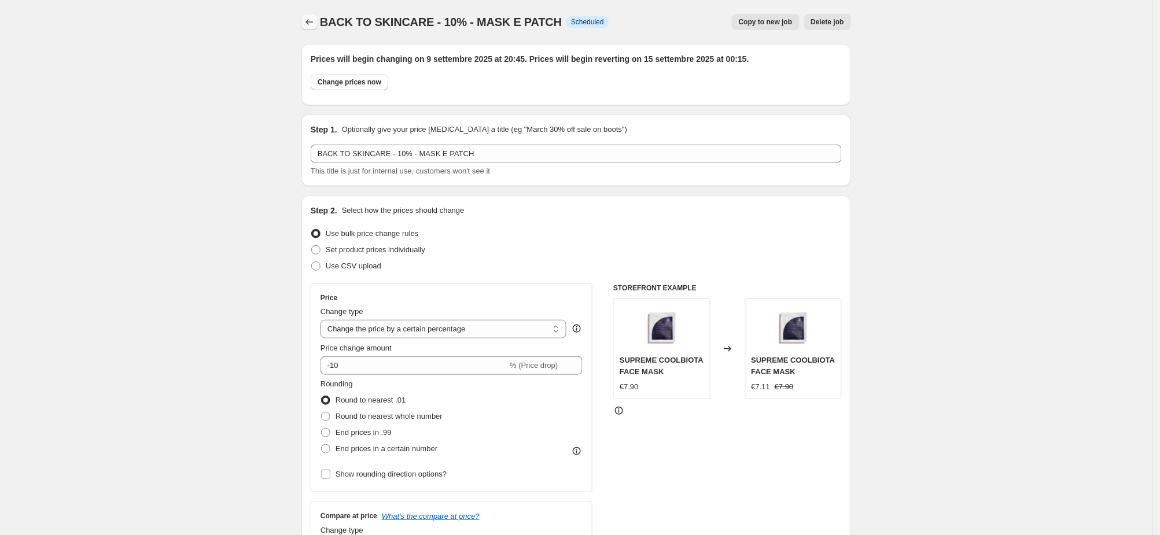
click at [315, 25] on icon "Price change jobs" at bounding box center [310, 22] width 12 height 12
